Goal: Task Accomplishment & Management: Use online tool/utility

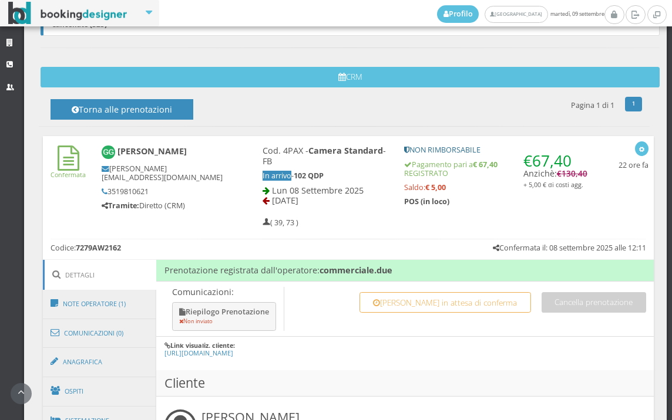
scroll to position [657, 0]
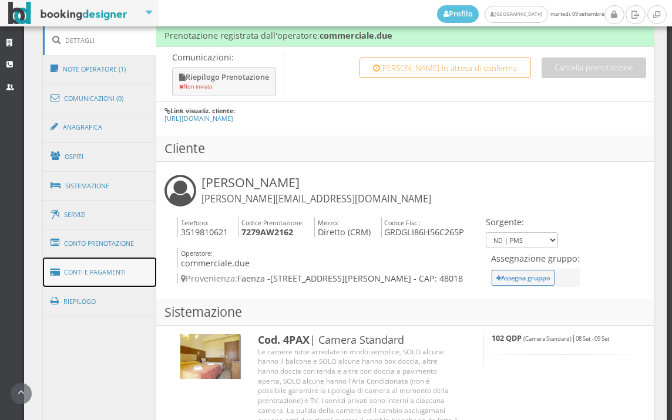
click at [129, 278] on link "Conti e Pagamenti" at bounding box center [100, 273] width 114 height 30
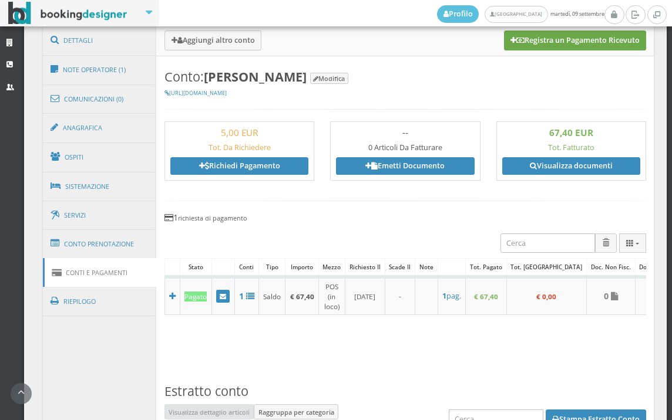
click at [540, 43] on button "Registra un Pagamento Ricevuto" at bounding box center [575, 41] width 142 height 20
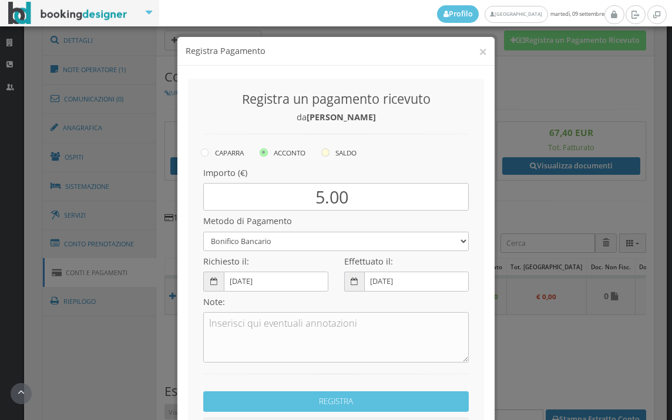
click at [322, 152] on icon at bounding box center [325, 153] width 8 height 8
radio input "true"
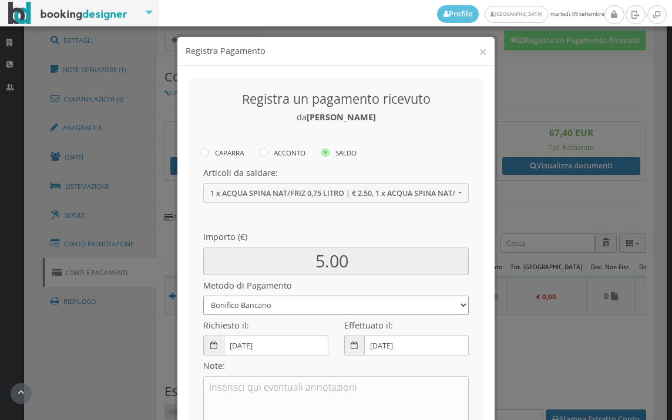
click at [298, 305] on select "Bonifico Bancario BONIFICO SUM UP Contanti Assegno Bancario Assegno Circolare V…" at bounding box center [335, 305] width 265 height 19
select select
click at [203, 296] on select "Bonifico Bancario BONIFICO SUM UP Contanti Assegno Bancario Assegno Circolare V…" at bounding box center [335, 305] width 265 height 19
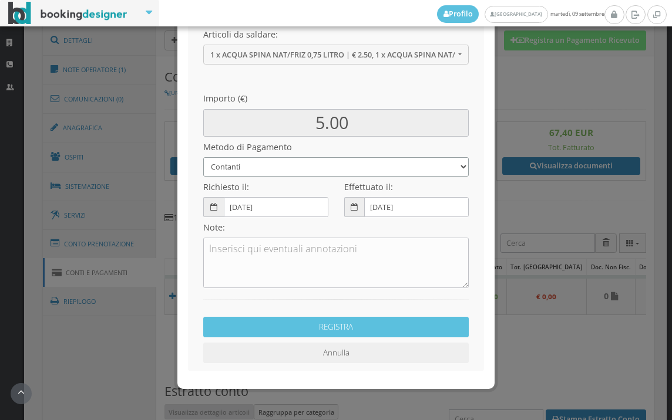
scroll to position [160, 0]
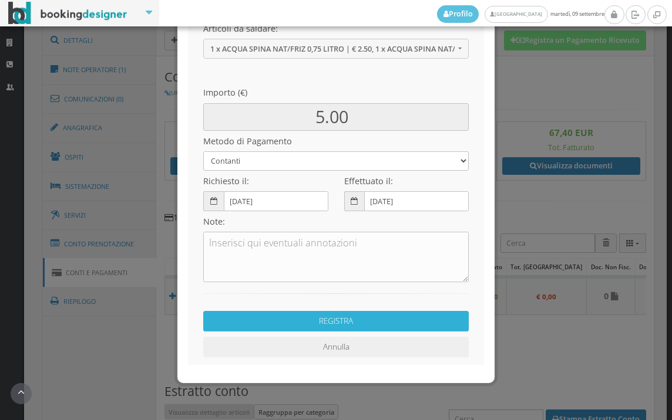
click at [366, 317] on button "REGISTRA" at bounding box center [335, 321] width 265 height 21
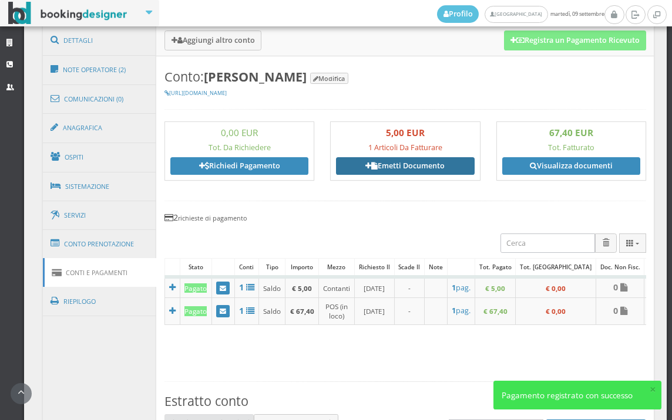
click at [412, 164] on link "Emetti Documento" at bounding box center [405, 166] width 138 height 18
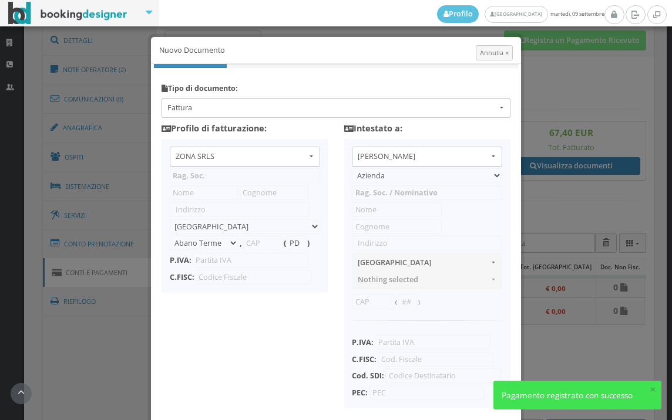
type input "ZONA SRLS"
type input "Vico V Durante, 8"
select select "Frattamaggiore"
type input "80027"
type input "NA"
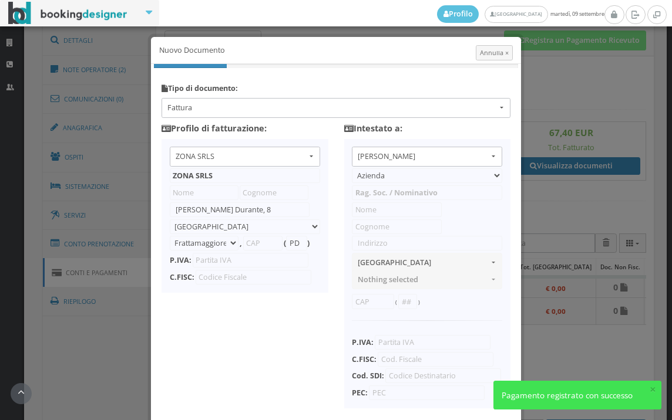
type input "10356321215"
type input "Giulia"
type input "Gardella"
type input "via batticuccolo 25"
select select "FAENZA"
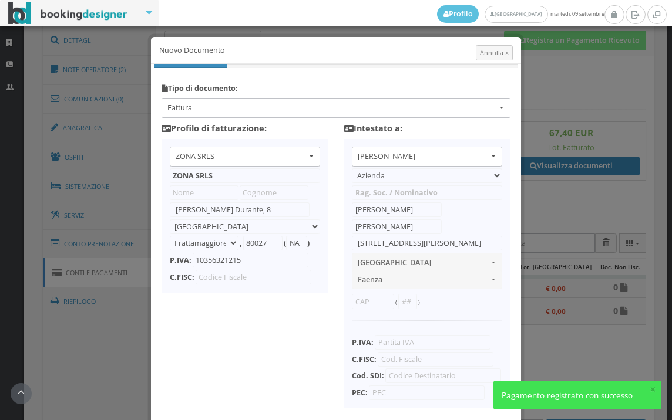
type input "48018"
type input "RA"
type input "GRDGLI86H56C265P"
type input "0000000"
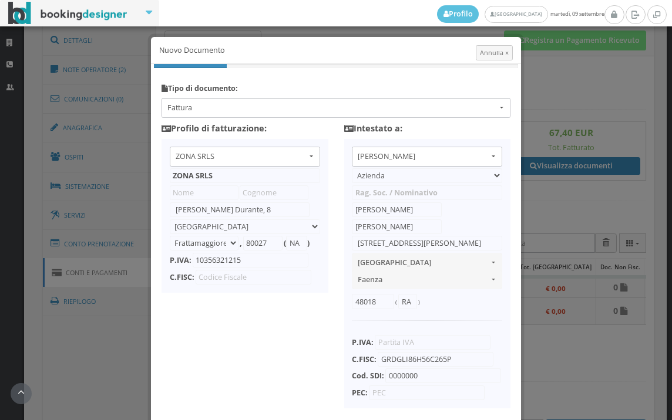
scroll to position [93, 0]
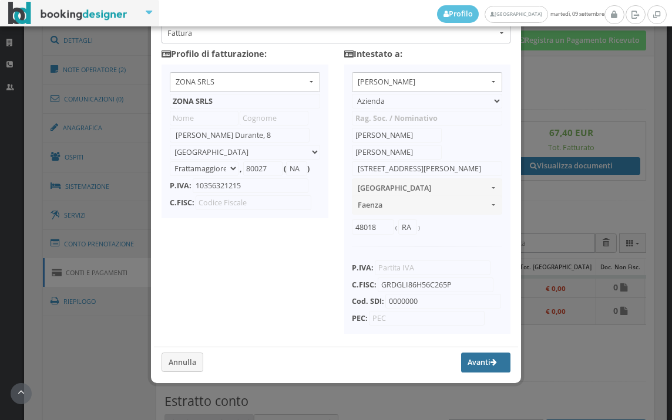
click at [468, 363] on button "Avanti" at bounding box center [485, 363] width 49 height 20
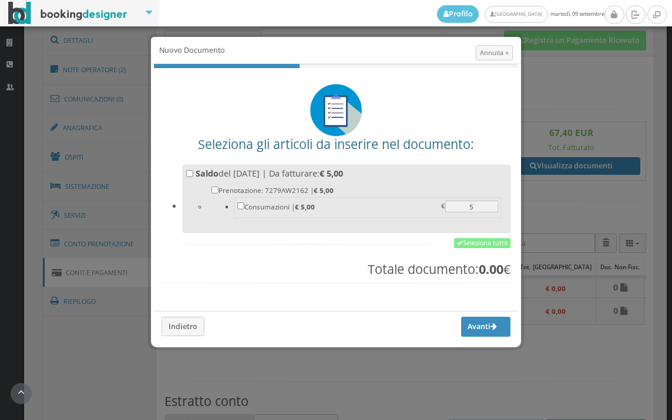
scroll to position [0, 0]
click at [463, 243] on link "Seleziona tutto" at bounding box center [482, 243] width 56 height 11
checkbox input "true"
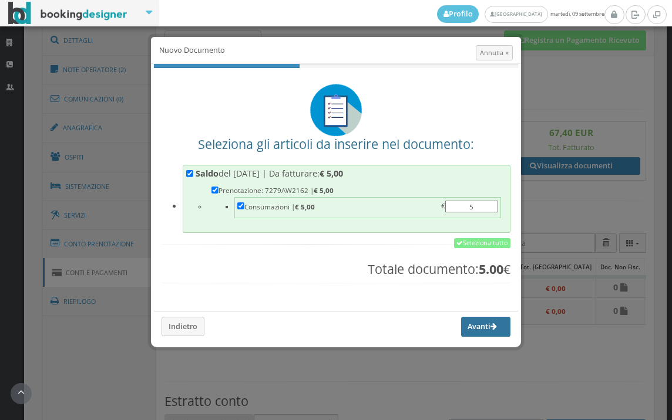
click at [470, 318] on button "Avanti" at bounding box center [485, 327] width 49 height 20
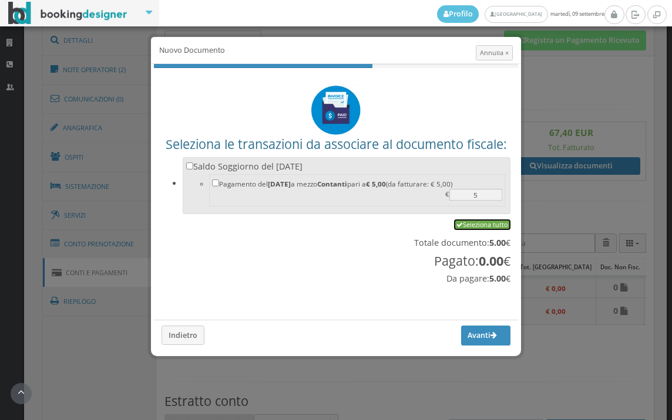
click at [472, 225] on link "Seleziona tutto" at bounding box center [482, 225] width 56 height 11
checkbox input "true"
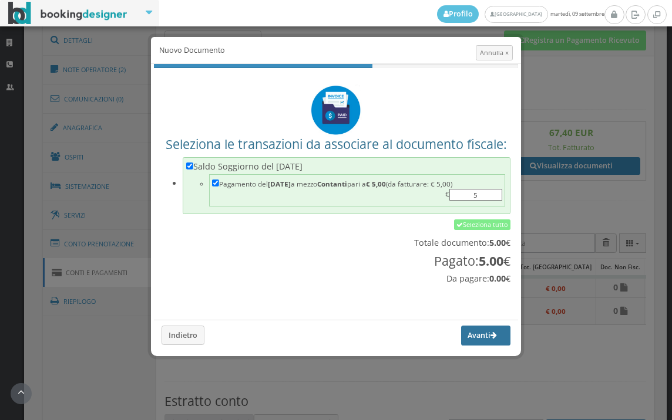
click at [473, 343] on button "Avanti" at bounding box center [485, 336] width 49 height 20
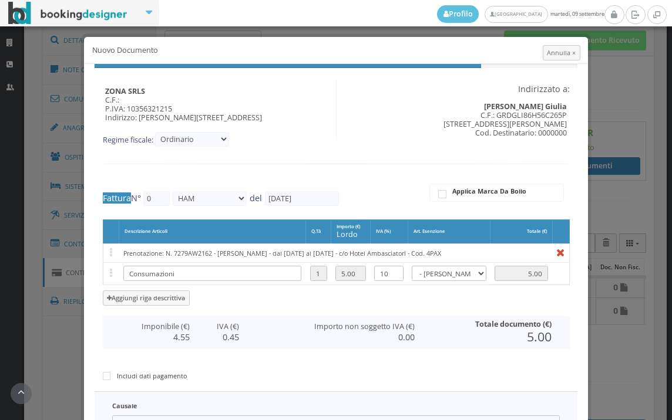
type input "615"
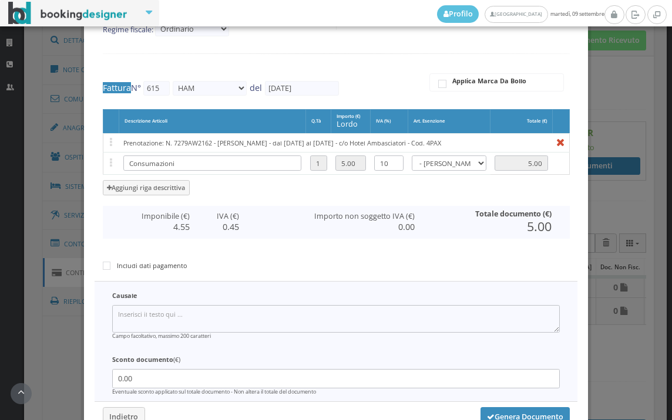
scroll to position [192, 0]
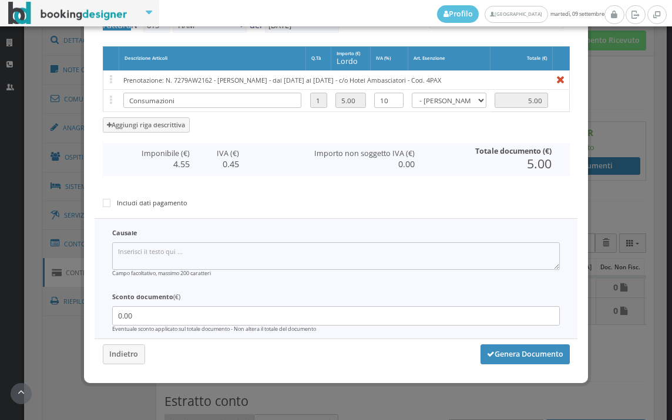
click at [494, 344] on div "ZONA SRLS C.F.: P.IVA: 10356321215 Indirizzo: Vico V Durante, 8 , 80027 Frattam…" at bounding box center [336, 132] width 499 height 482
click at [496, 350] on button "Genera Documento" at bounding box center [524, 355] width 89 height 20
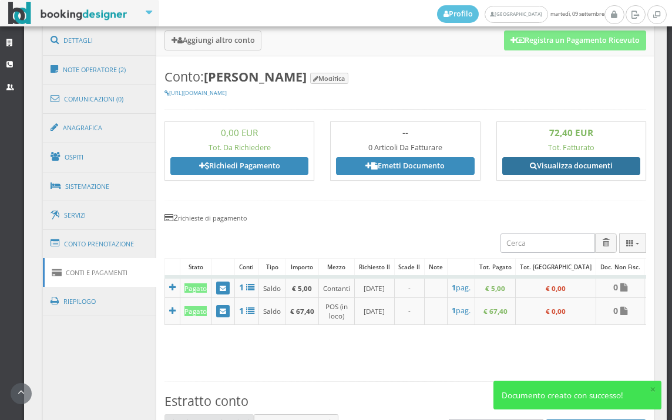
click at [578, 162] on link "Visualizza documenti" at bounding box center [571, 166] width 138 height 18
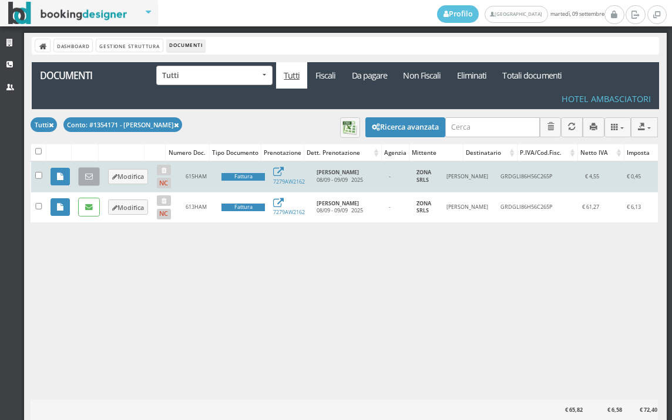
click at [93, 172] on link at bounding box center [89, 176] width 22 height 19
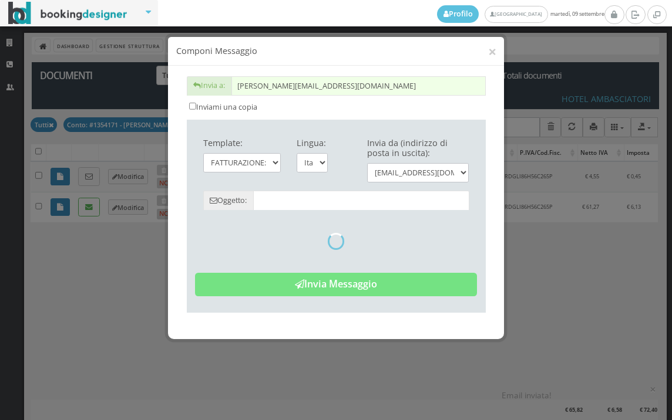
type input "Copia di cortesia: Fattura da ZONA SRLS - n. 615HAM del 09/09/2025"
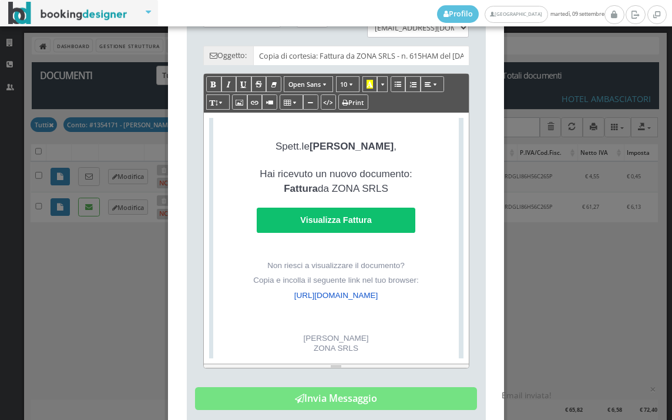
scroll to position [261, 0]
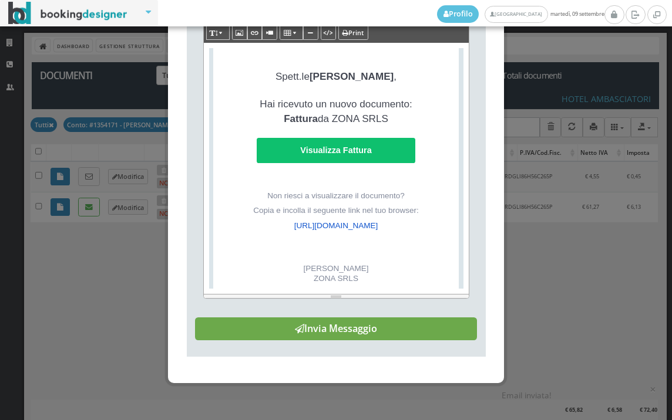
click at [395, 338] on button "Invia Messaggio" at bounding box center [336, 329] width 282 height 23
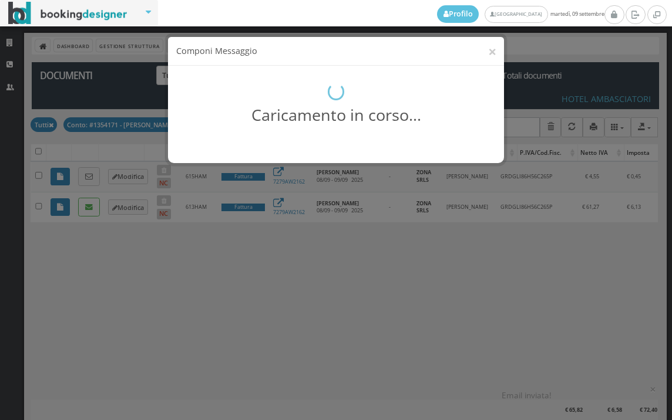
scroll to position [0, 0]
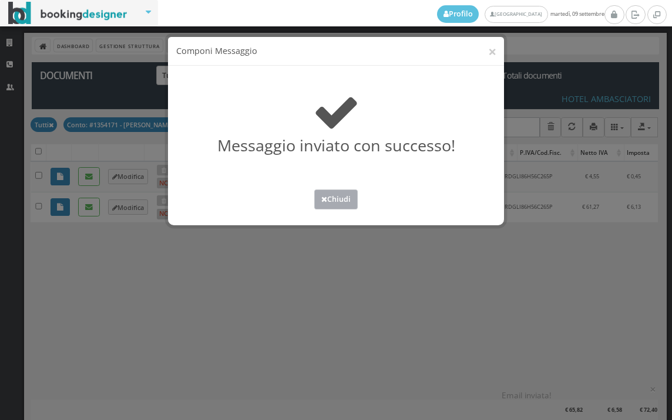
click at [335, 198] on button "Chiudi" at bounding box center [335, 199] width 43 height 19
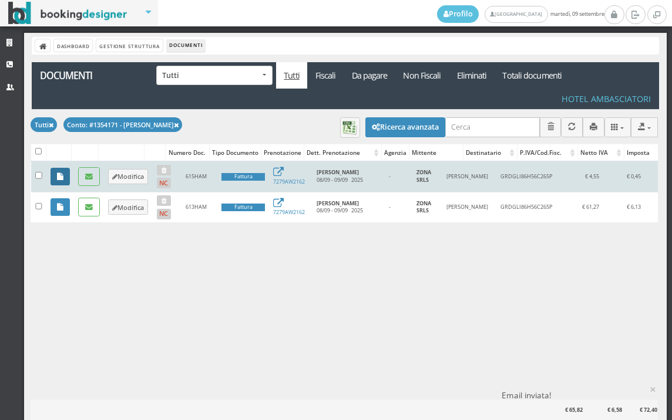
click at [56, 181] on link at bounding box center [60, 177] width 19 height 18
